Goal: Task Accomplishment & Management: Manage account settings

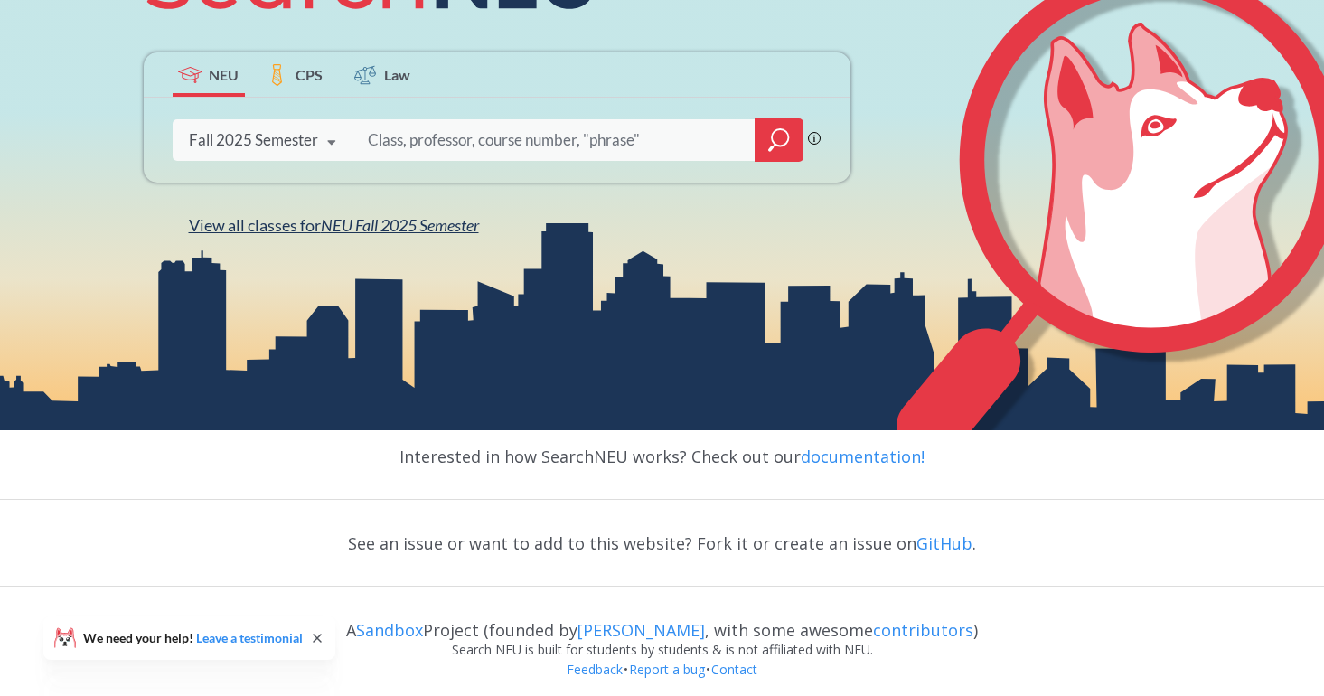
scroll to position [329, 0]
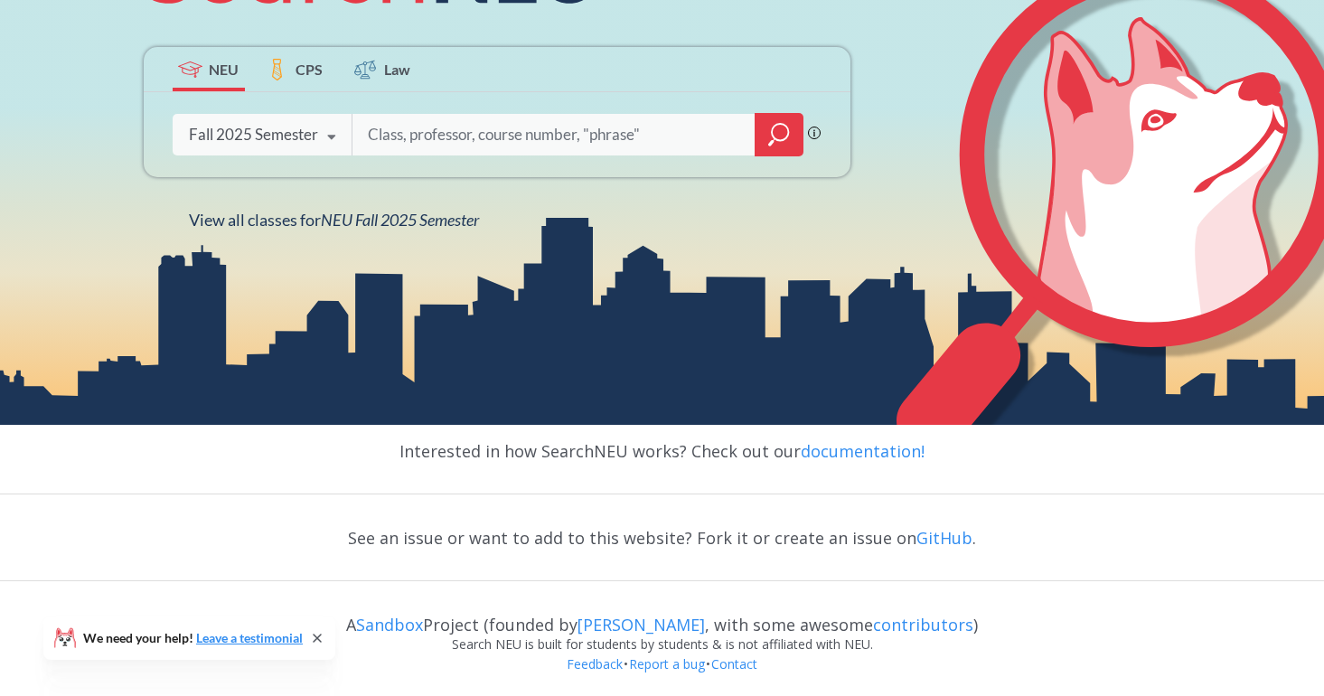
click at [438, 129] on input "search" at bounding box center [554, 135] width 376 height 38
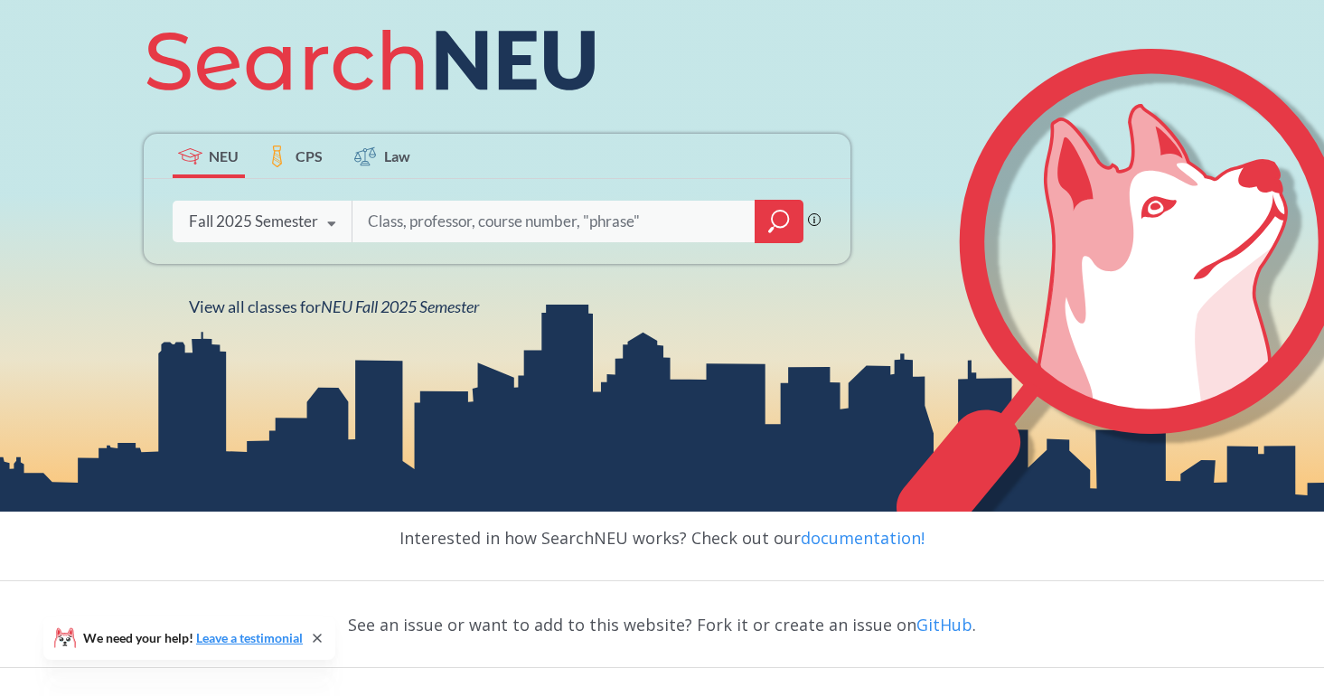
scroll to position [0, 0]
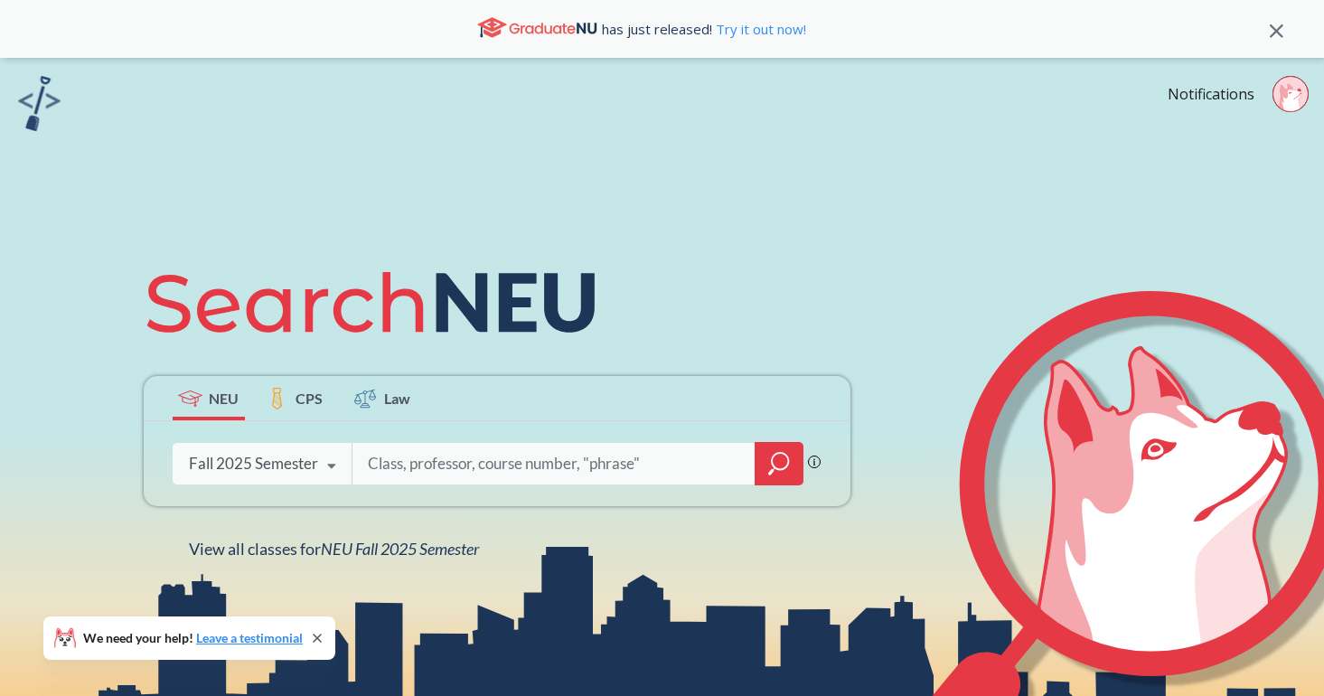
click at [1245, 108] on div "Notifications" at bounding box center [1245, 97] width 156 height 42
click at [1230, 95] on link "Notifications" at bounding box center [1210, 94] width 87 height 20
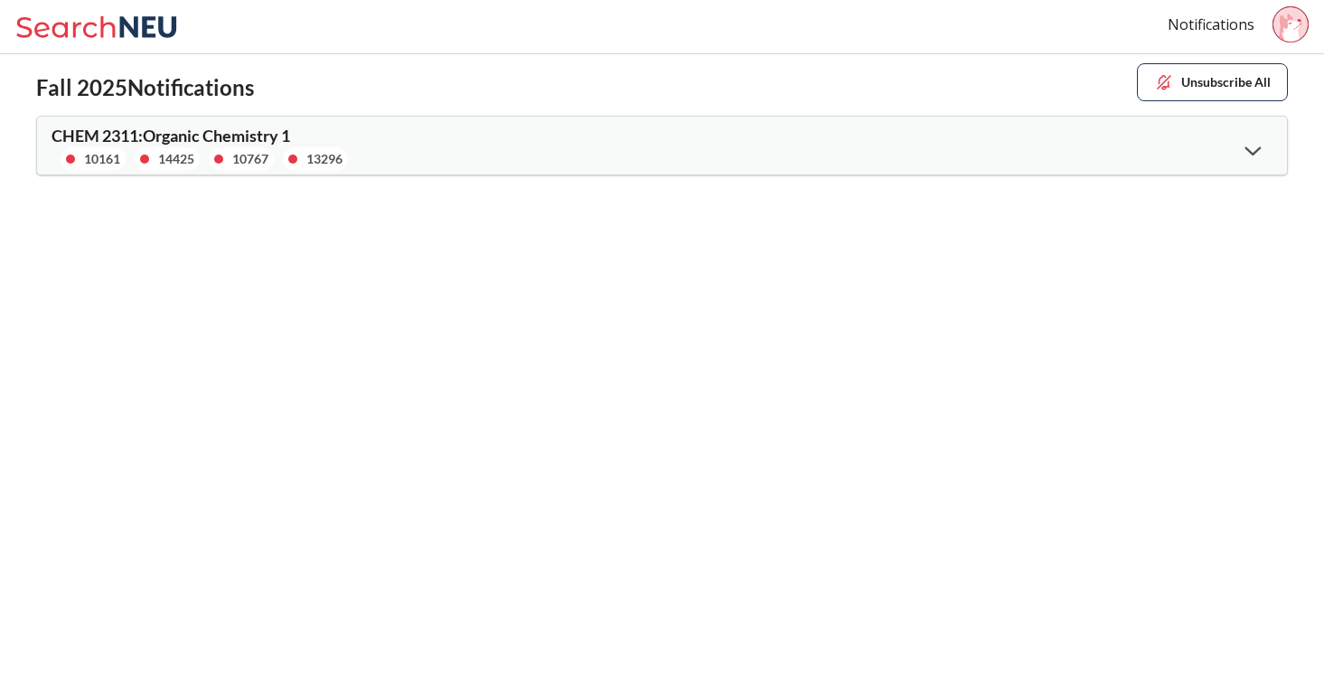
click at [177, 147] on div "14425" at bounding box center [167, 158] width 65 height 23
click at [263, 138] on span "CHEM 2311 : Organic Chemistry 1" at bounding box center [171, 136] width 239 height 20
click at [1254, 150] on icon at bounding box center [1252, 150] width 16 height 9
click at [1260, 24] on div "Notifications" at bounding box center [1245, 27] width 156 height 42
click at [1285, 23] on icon at bounding box center [1286, 27] width 14 height 26
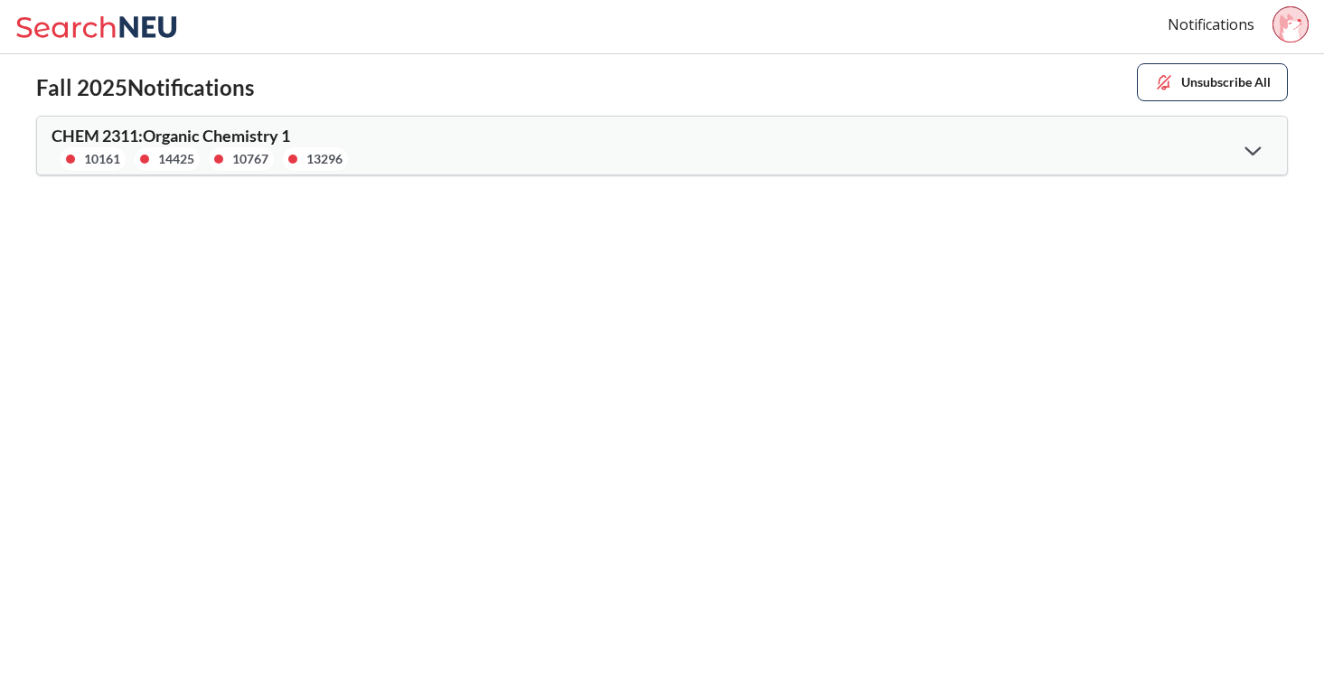
click at [1200, 135] on div "CHEM 2311 : Organic Chemistry 1 10161 14425 10767 13296" at bounding box center [662, 146] width 1250 height 58
click at [1250, 149] on icon at bounding box center [1252, 150] width 16 height 9
